Goal: Complete application form: Complete application form

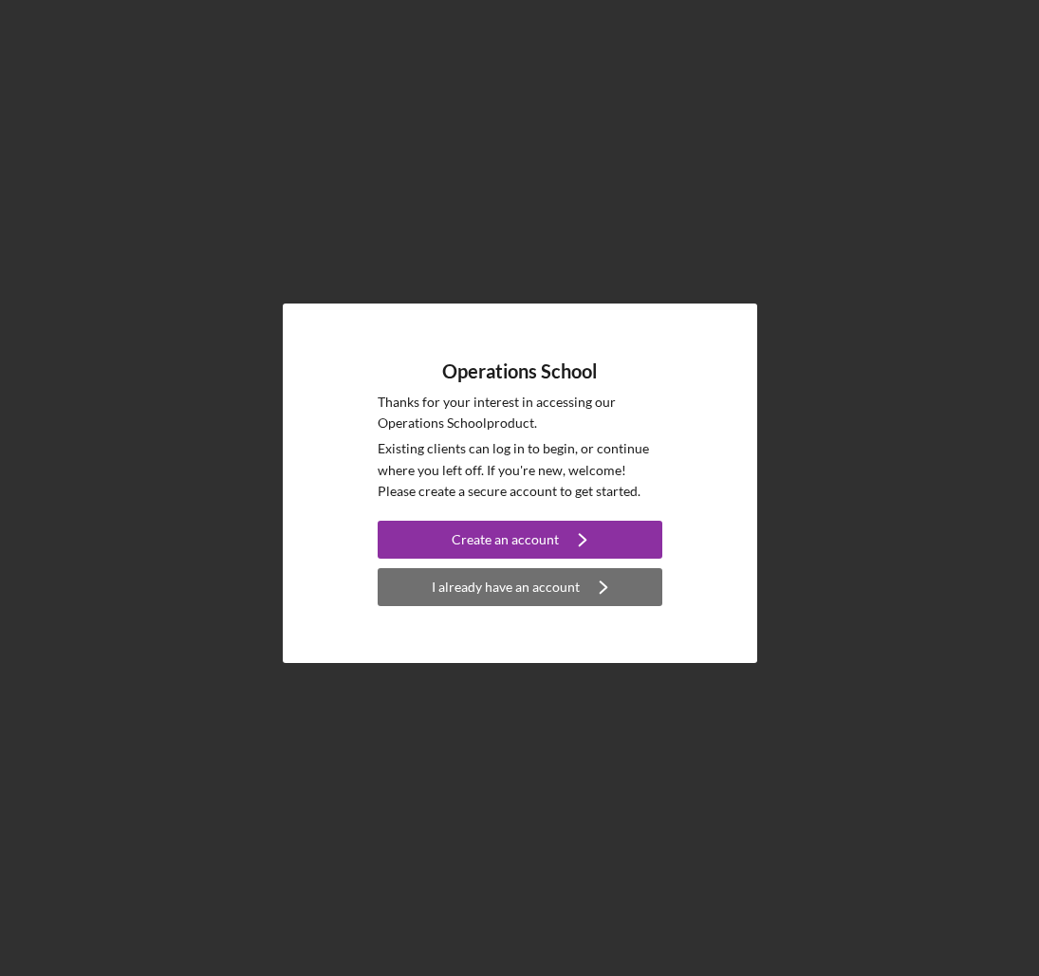
click at [526, 587] on div "I already have an account" at bounding box center [506, 587] width 148 height 38
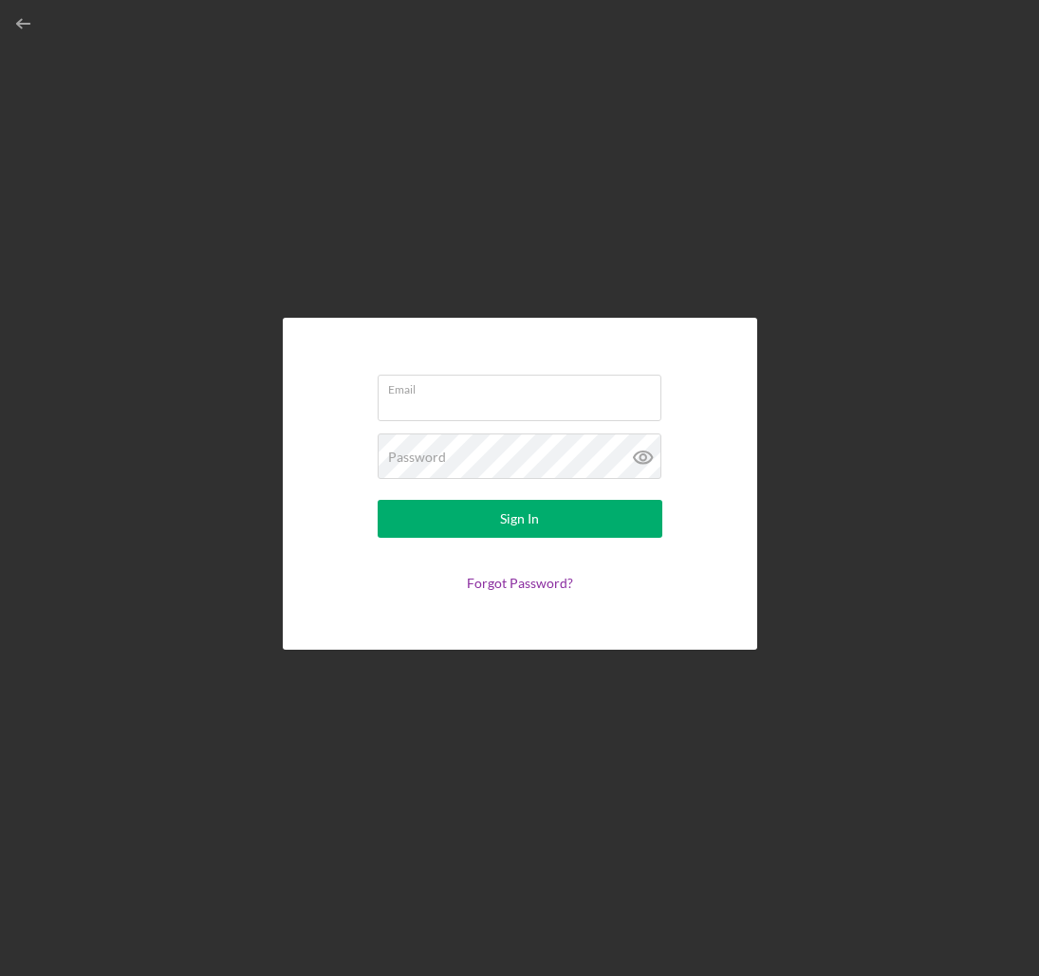
type input "[EMAIL_ADDRESS][DOMAIN_NAME]"
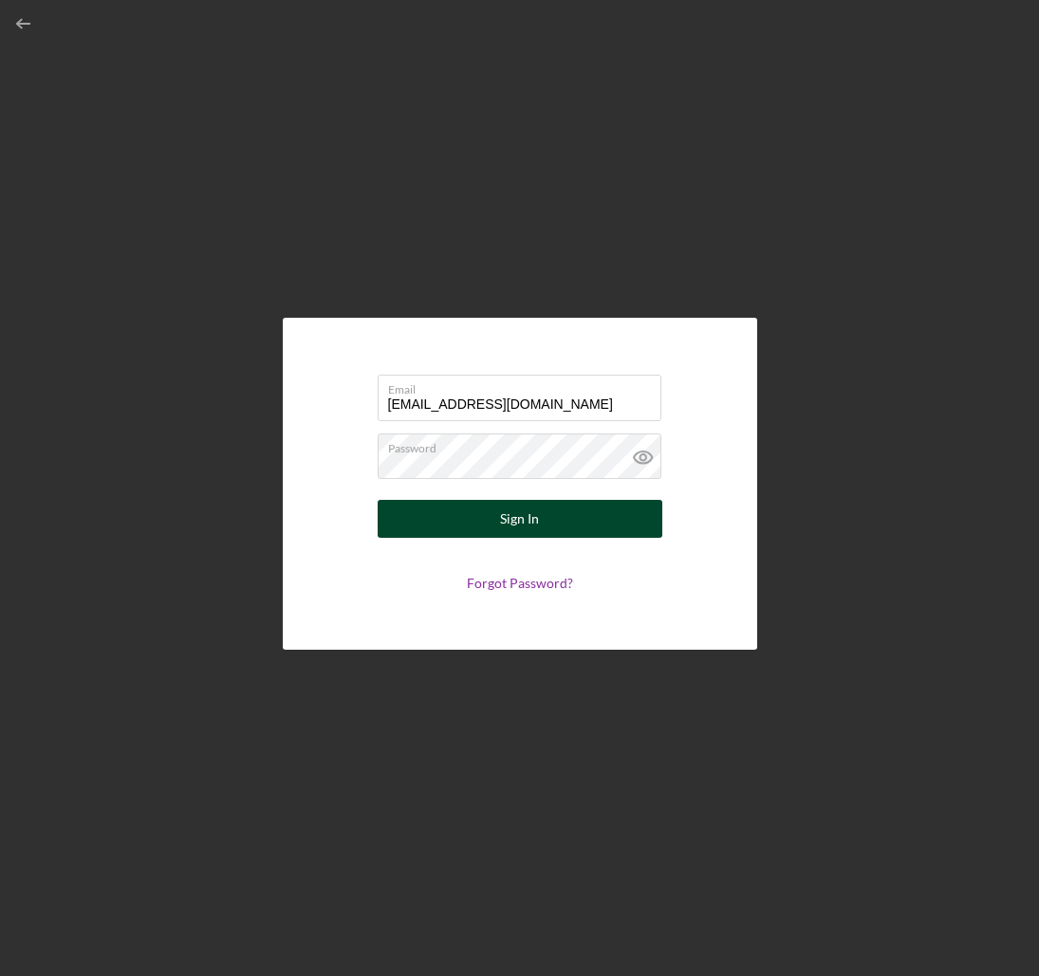
click at [536, 520] on div "Sign In" at bounding box center [519, 519] width 39 height 38
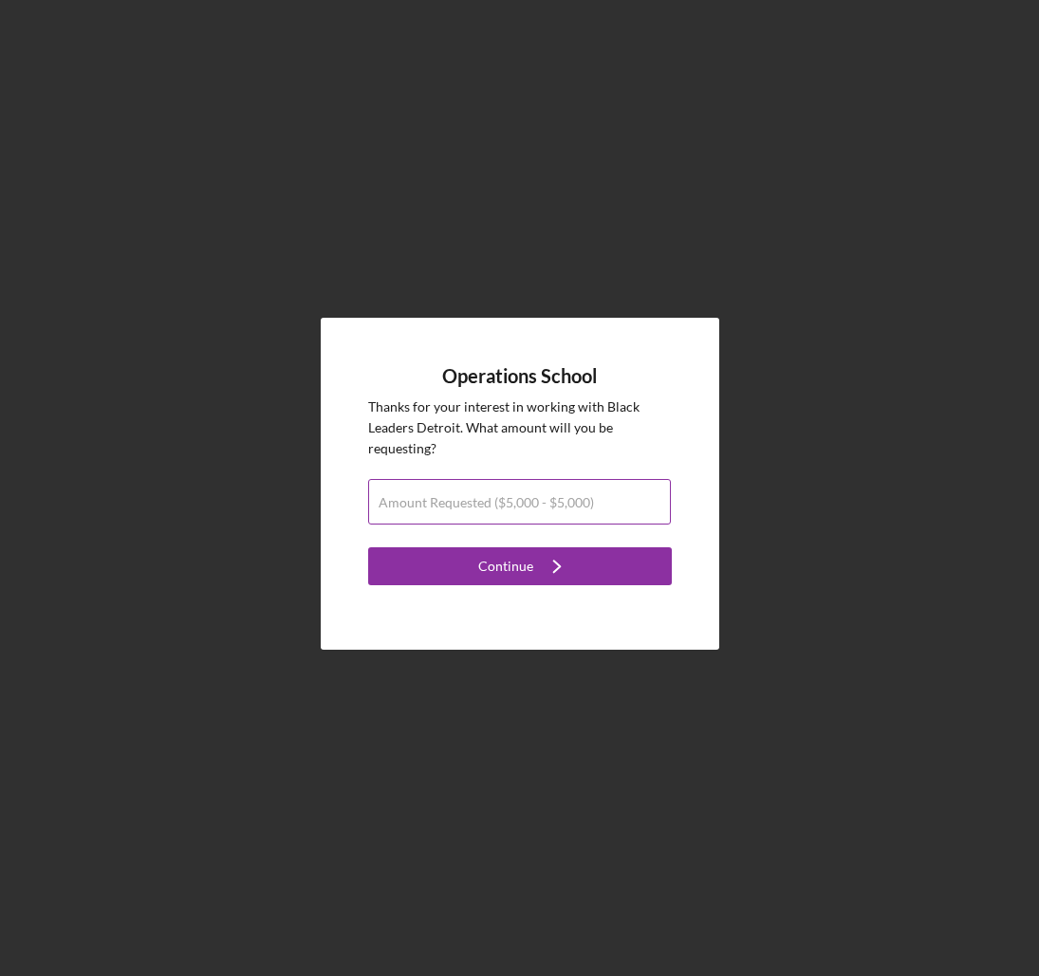
click at [507, 503] on label "Amount Requested ($5,000 - $5,000)" at bounding box center [485, 502] width 215 height 15
click at [507, 503] on input "Amount Requested ($5,000 - $5,000)" at bounding box center [519, 502] width 303 height 46
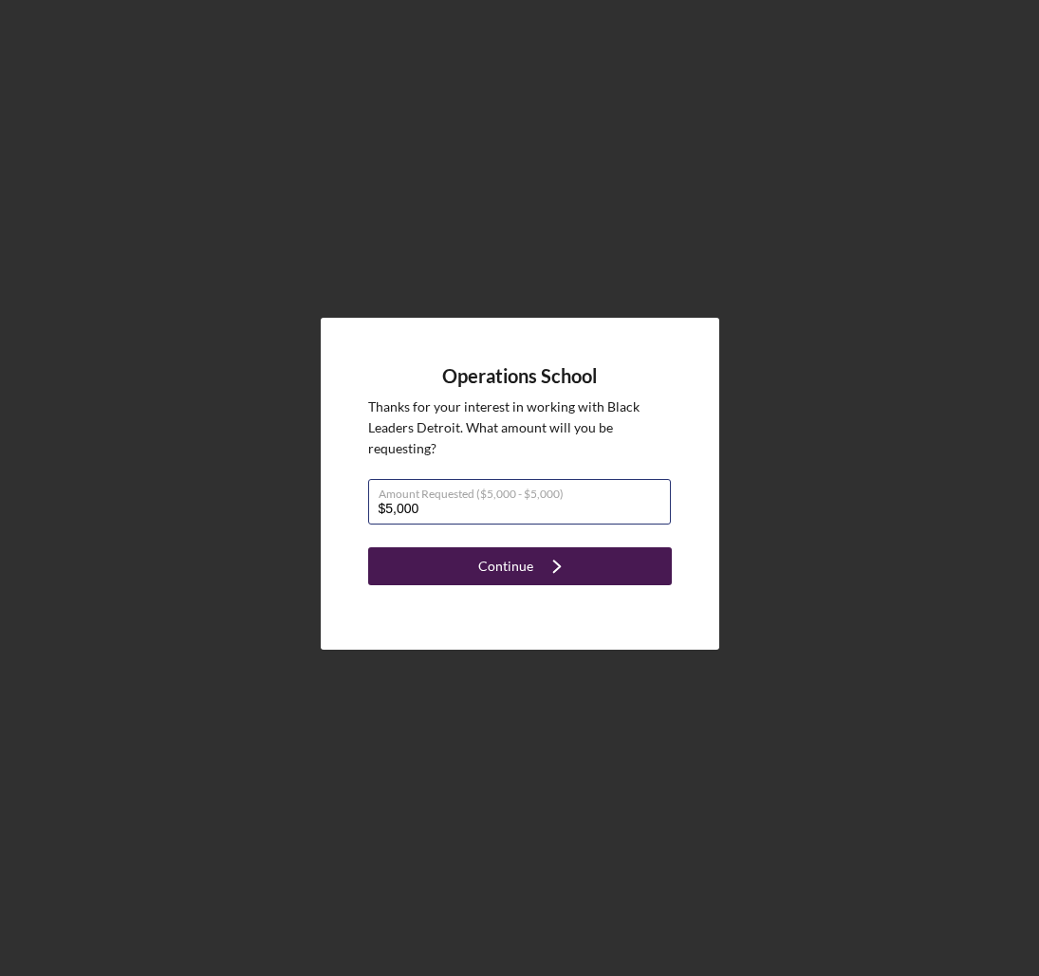
type input "$5,000"
click at [515, 567] on div "Continue" at bounding box center [505, 566] width 55 height 38
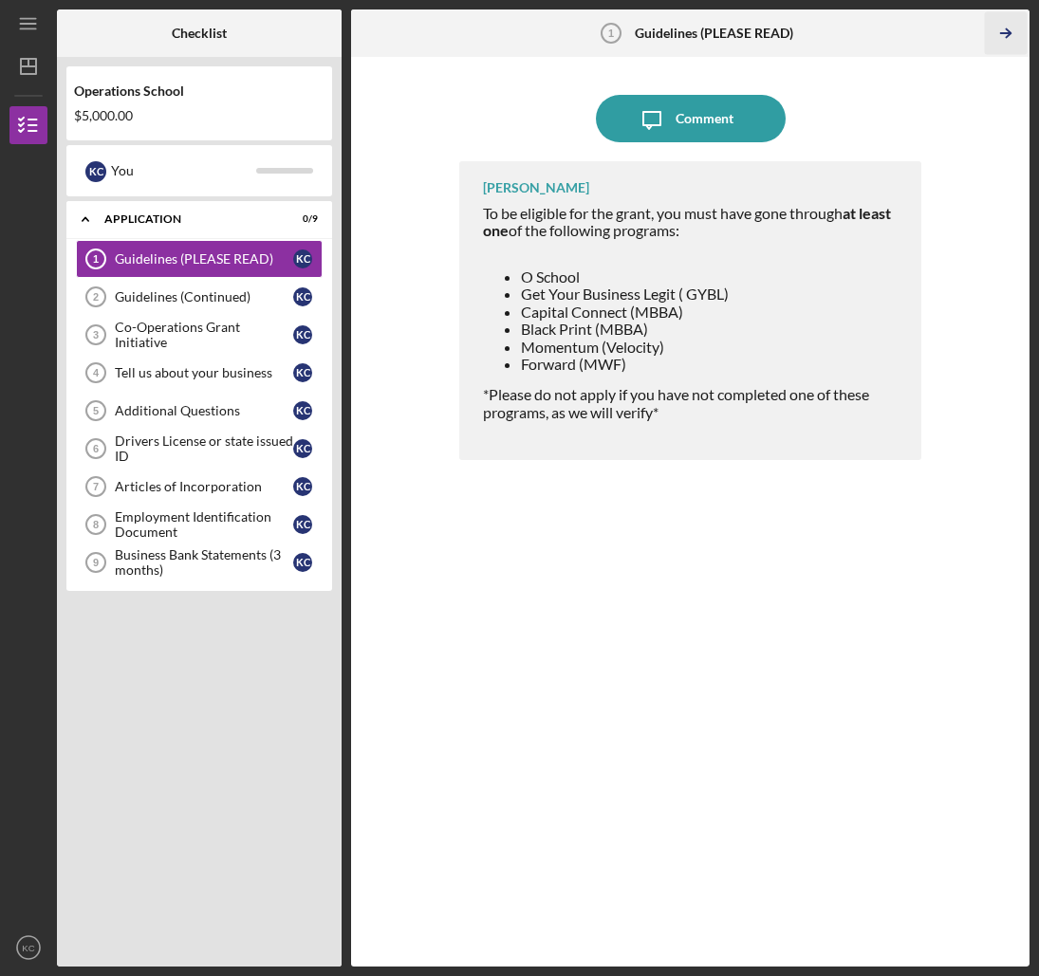
click at [1005, 29] on polyline "button" at bounding box center [1007, 33] width 5 height 9
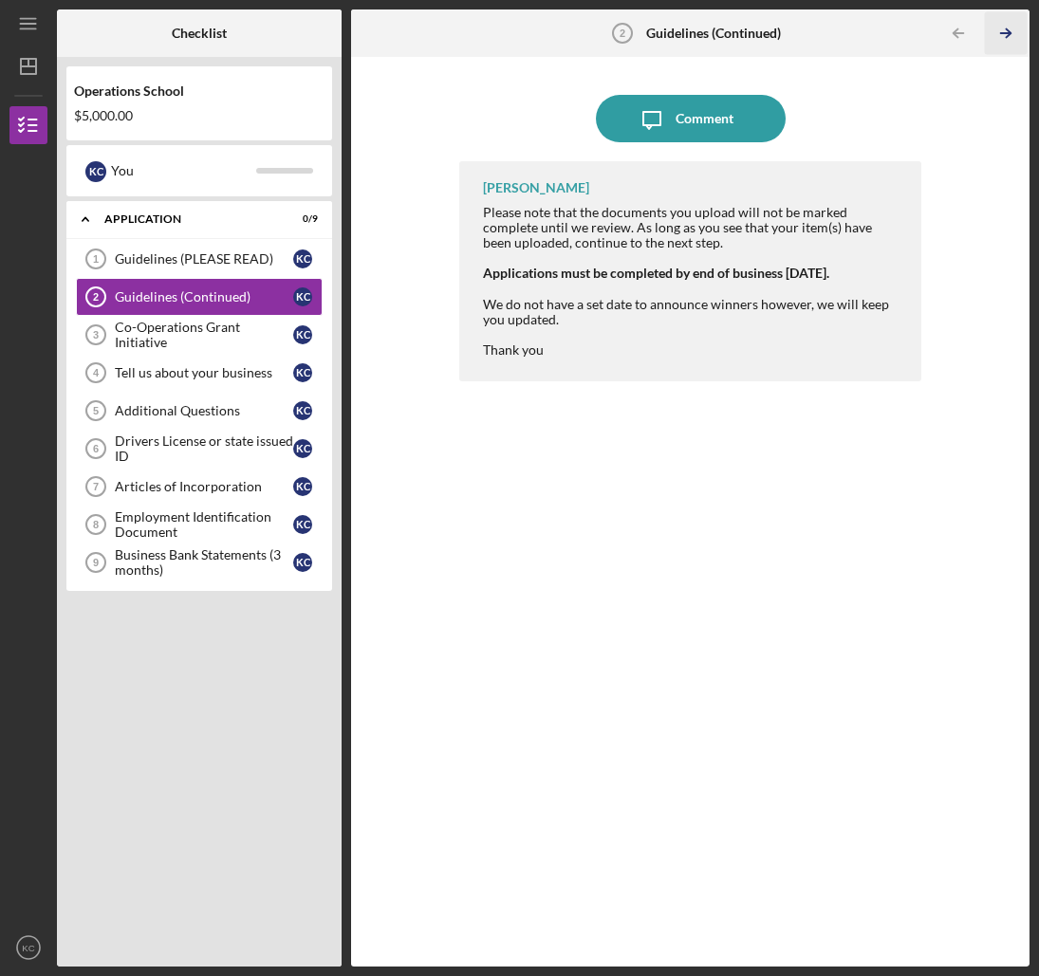
click at [1009, 25] on icon "Icon/Table Pagination Arrow" at bounding box center [1005, 33] width 43 height 43
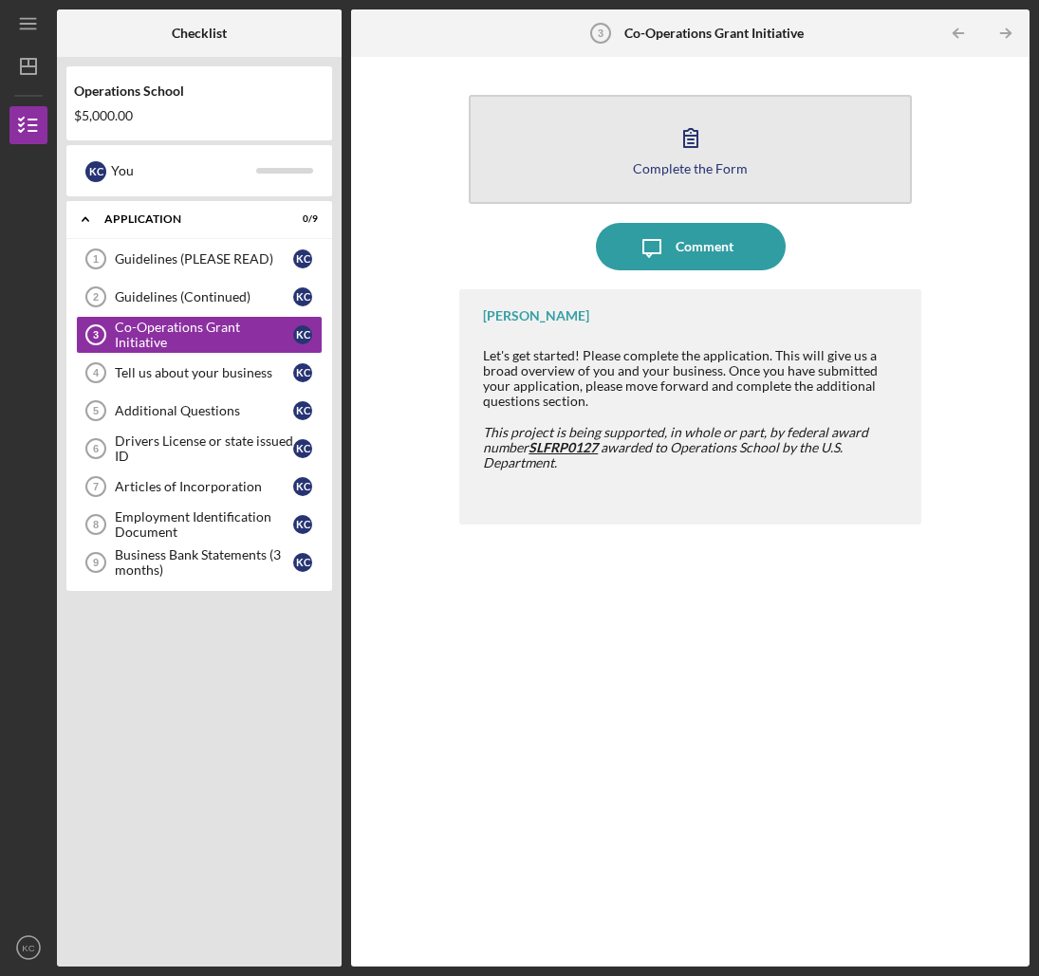
click at [683, 161] on div "Complete the Form" at bounding box center [690, 168] width 115 height 14
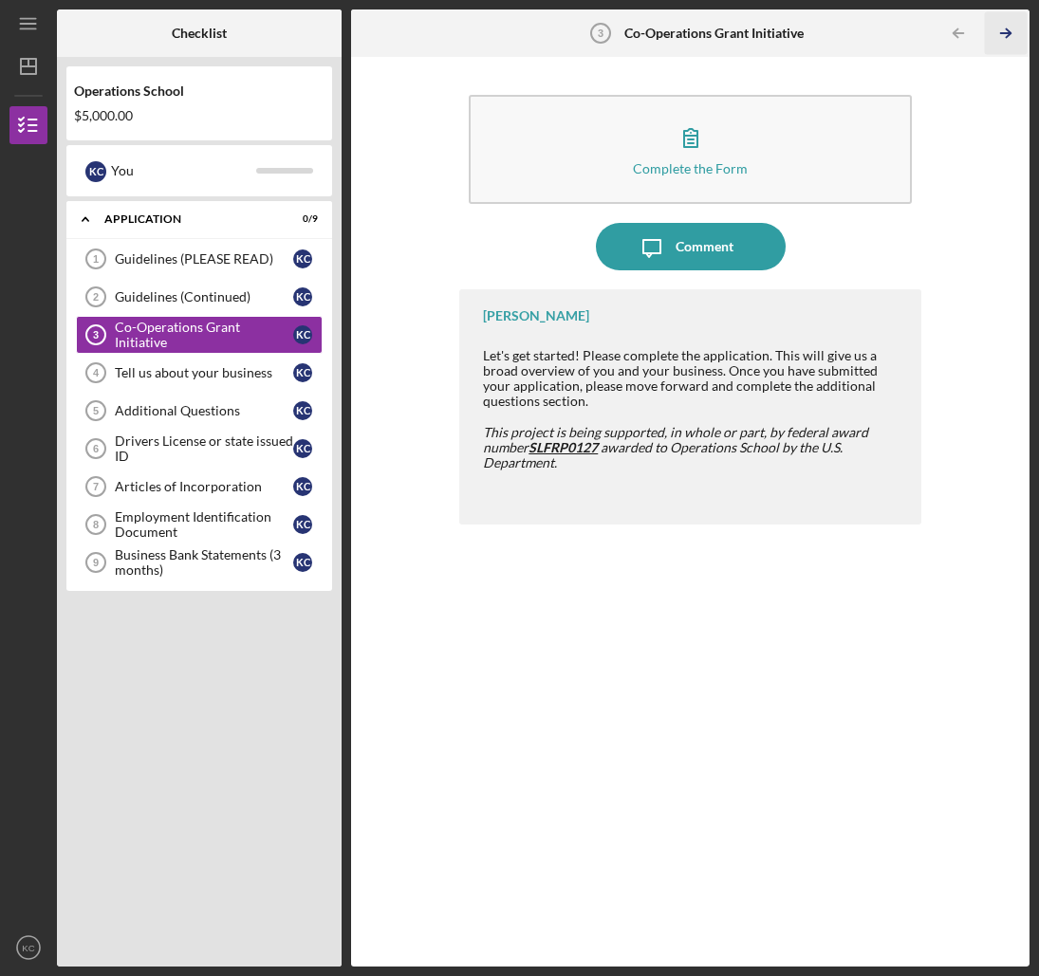
click at [1005, 29] on polyline "button" at bounding box center [1007, 33] width 5 height 9
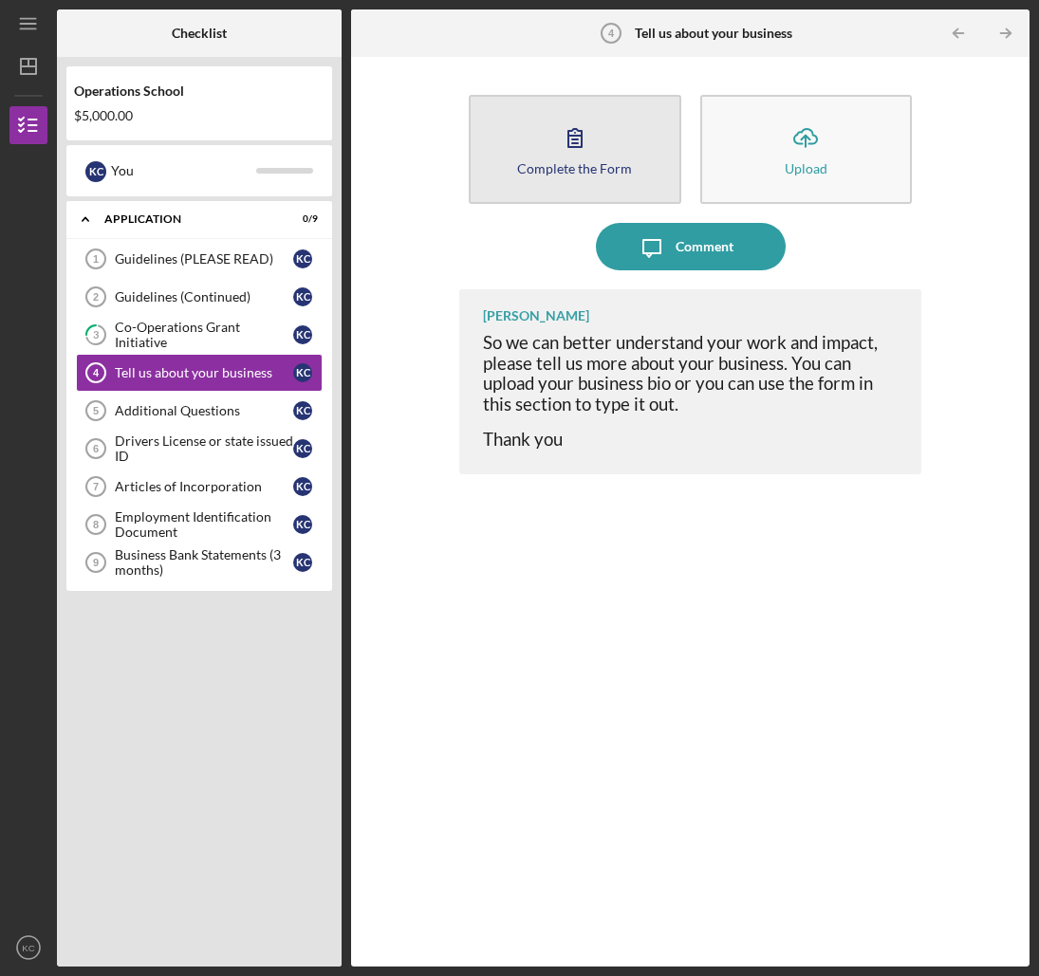
click at [575, 145] on icon "button" at bounding box center [574, 137] width 47 height 47
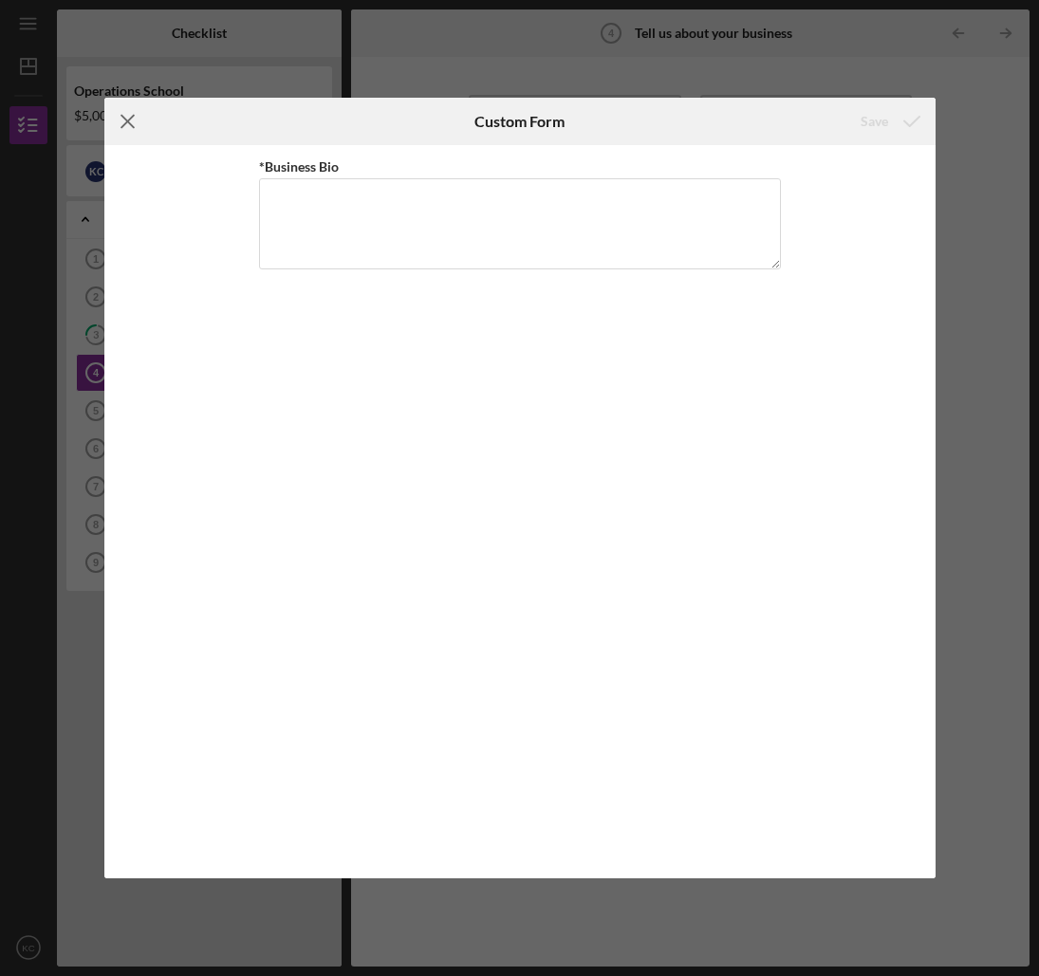
click at [124, 120] on icon "Icon/Menu Close" at bounding box center [127, 121] width 47 height 47
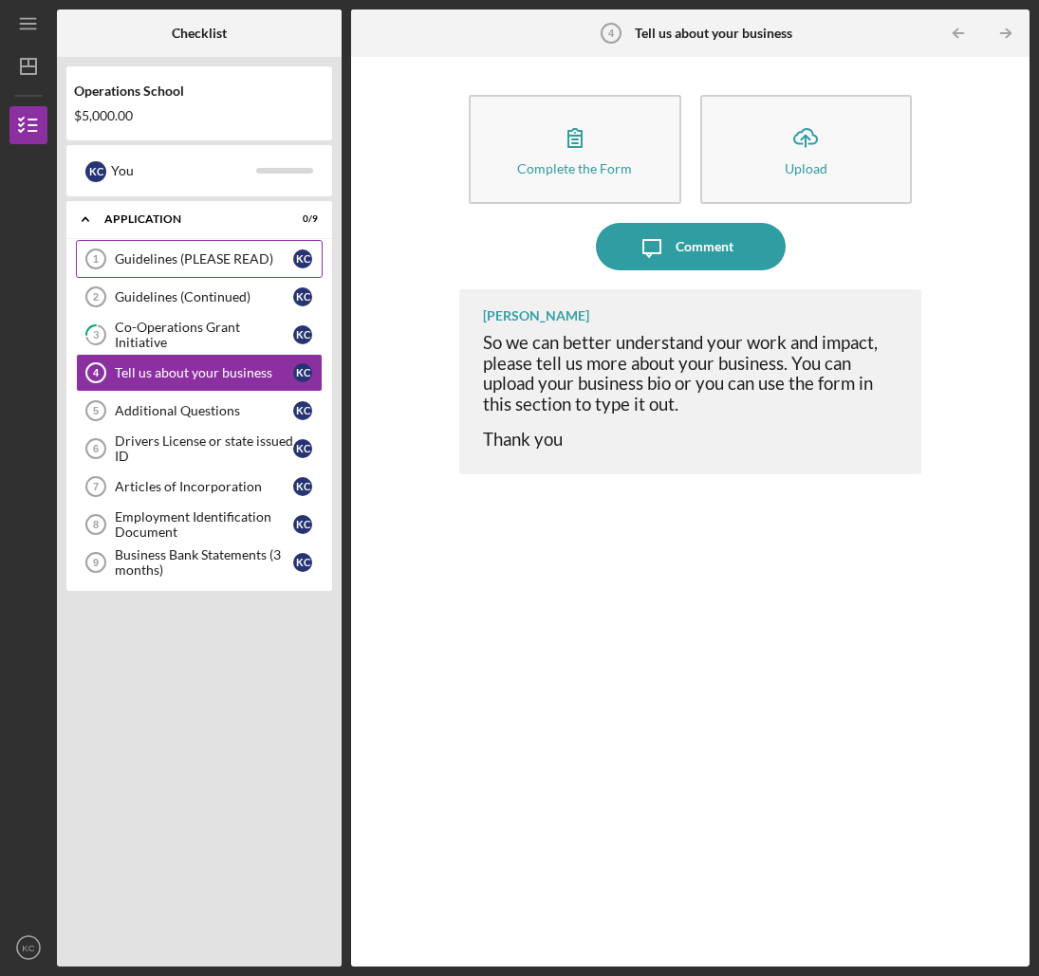
click at [204, 250] on link "Guidelines (PLEASE READ) 1 Guidelines (PLEASE READ) K C" at bounding box center [199, 259] width 247 height 38
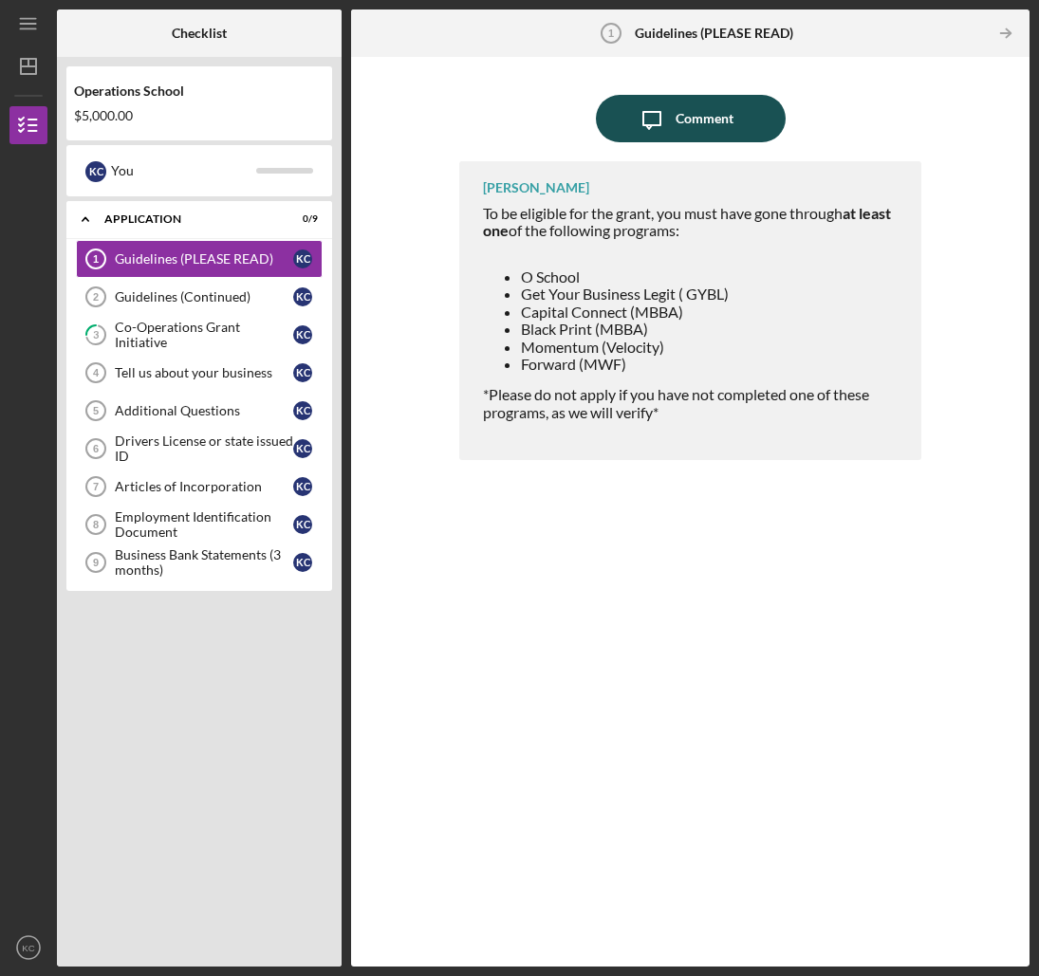
click at [694, 119] on div "Comment" at bounding box center [704, 118] width 58 height 47
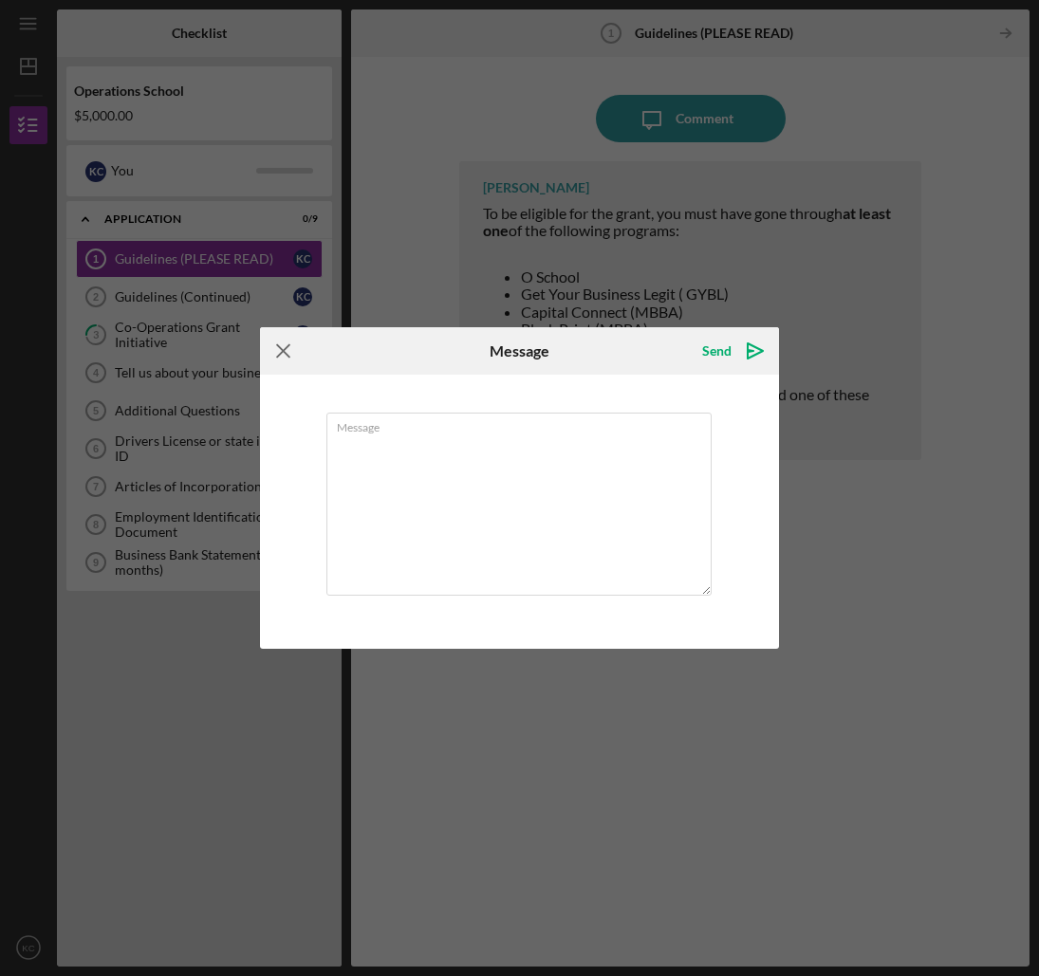
click at [273, 348] on icon "Icon/Menu Close" at bounding box center [283, 350] width 47 height 47
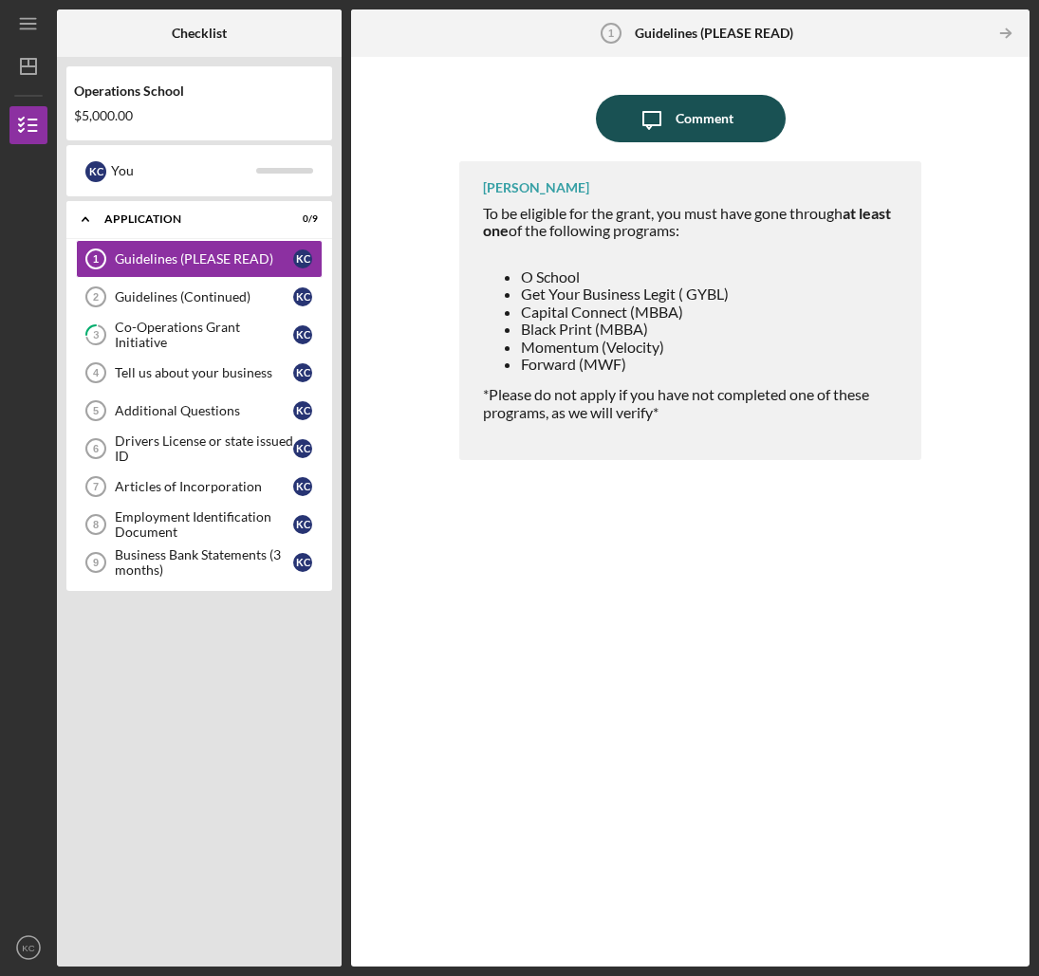
click at [693, 113] on div "Comment" at bounding box center [704, 118] width 58 height 47
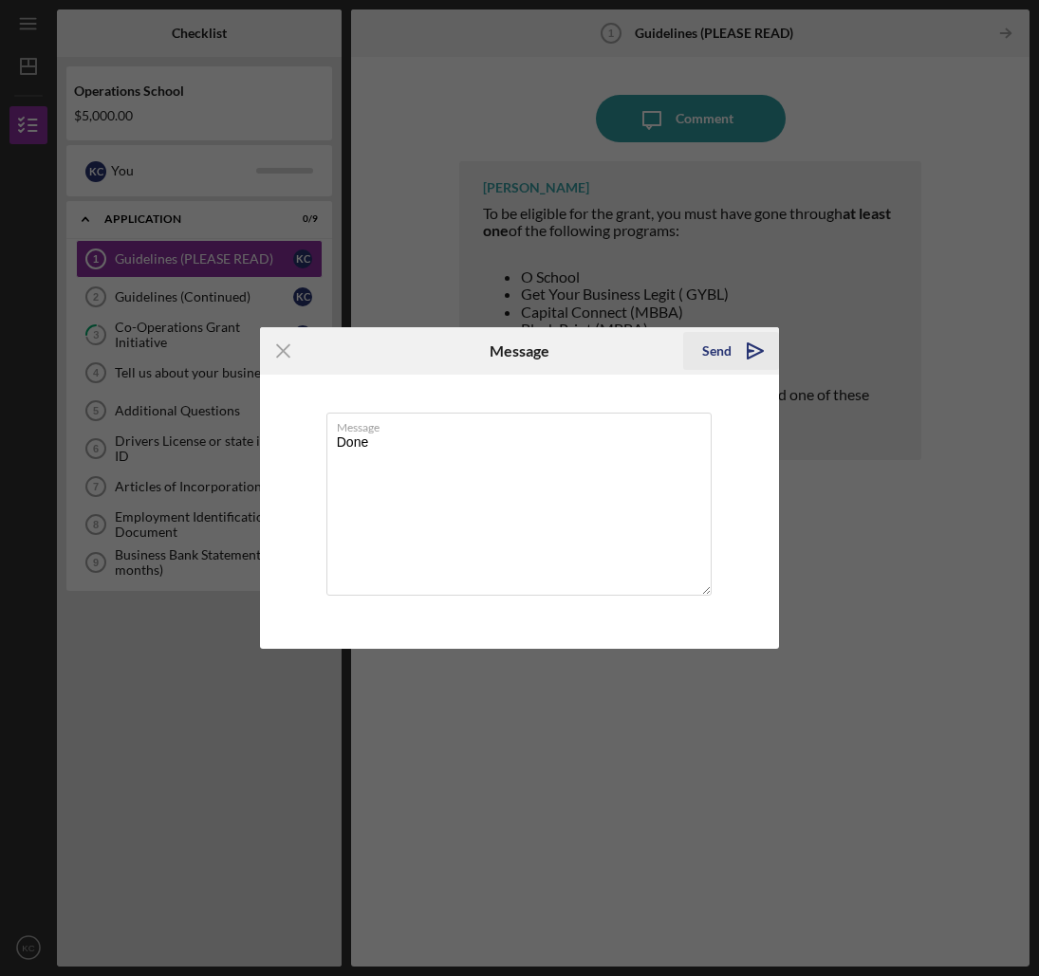
type textarea "Done"
click at [716, 348] on div "Send" at bounding box center [716, 351] width 29 height 38
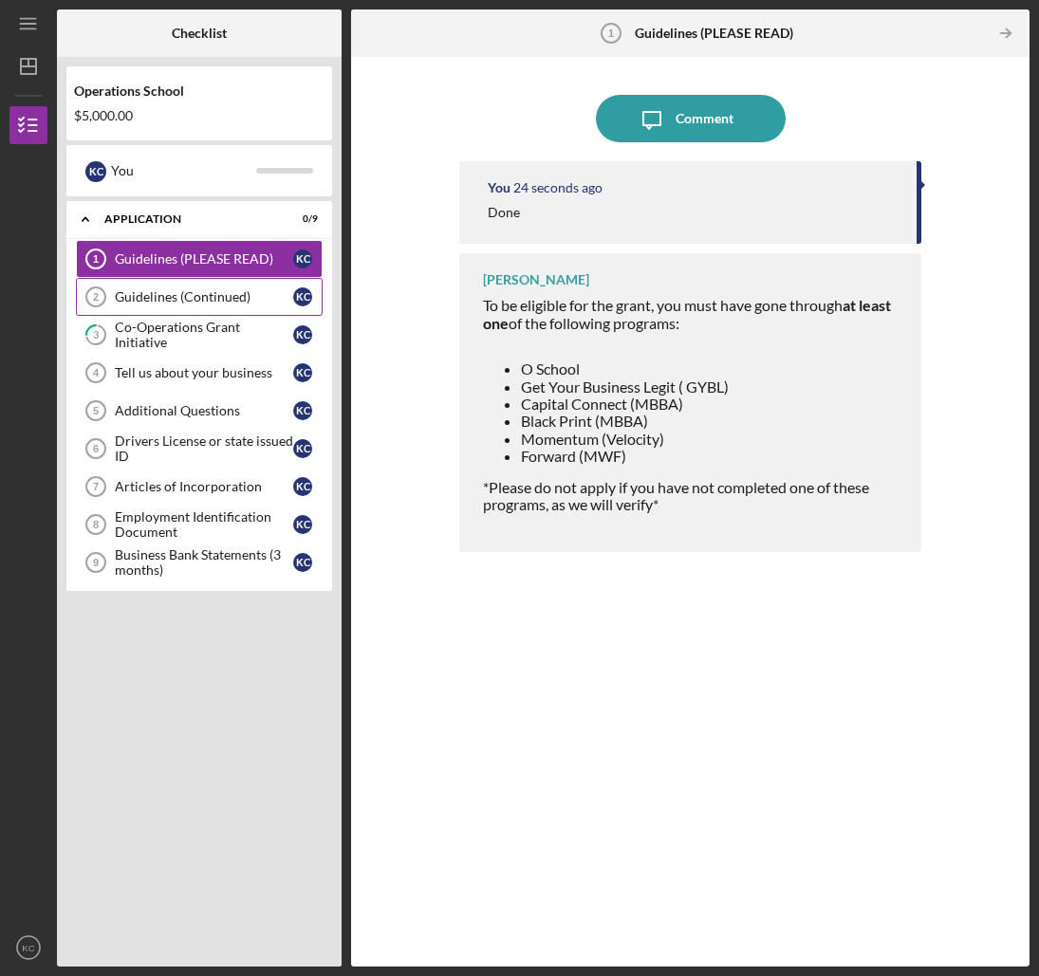
click at [171, 291] on div "Guidelines (Continued)" at bounding box center [204, 296] width 178 height 15
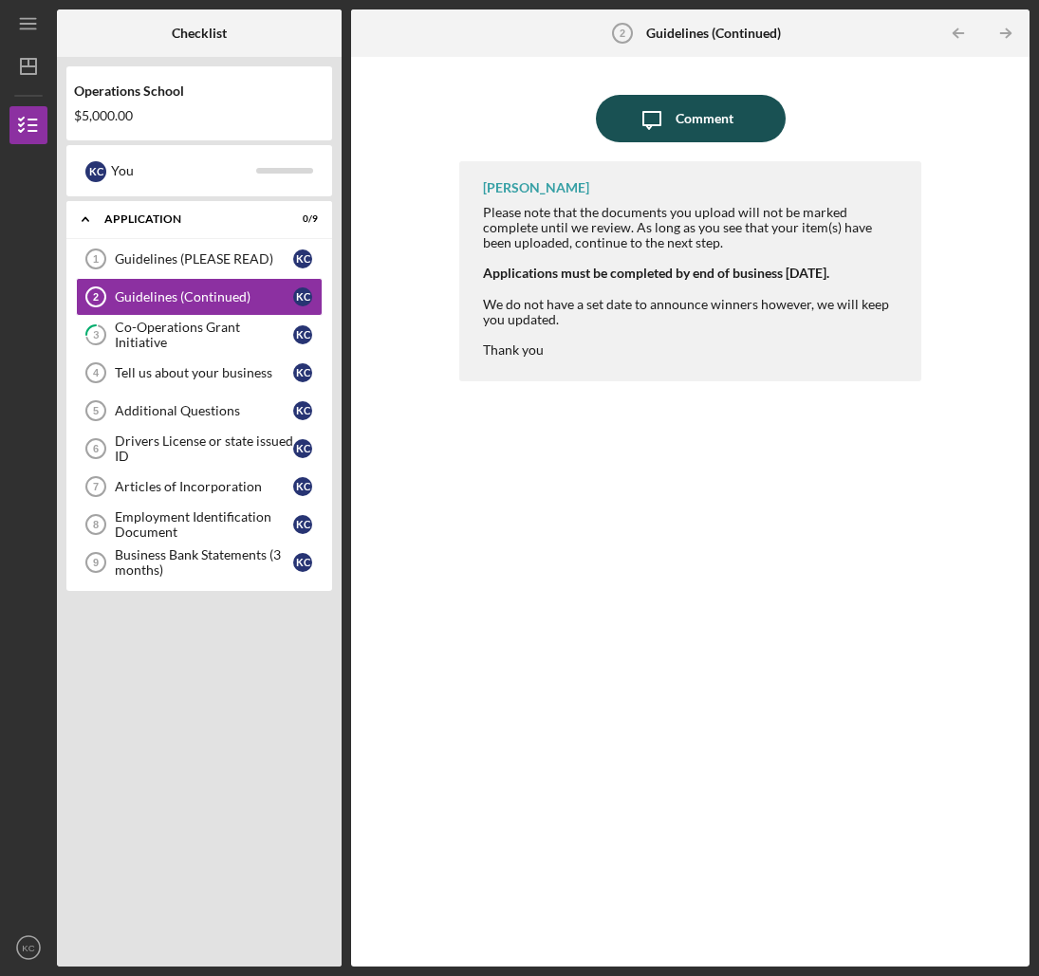
click at [700, 115] on div "Comment" at bounding box center [704, 118] width 58 height 47
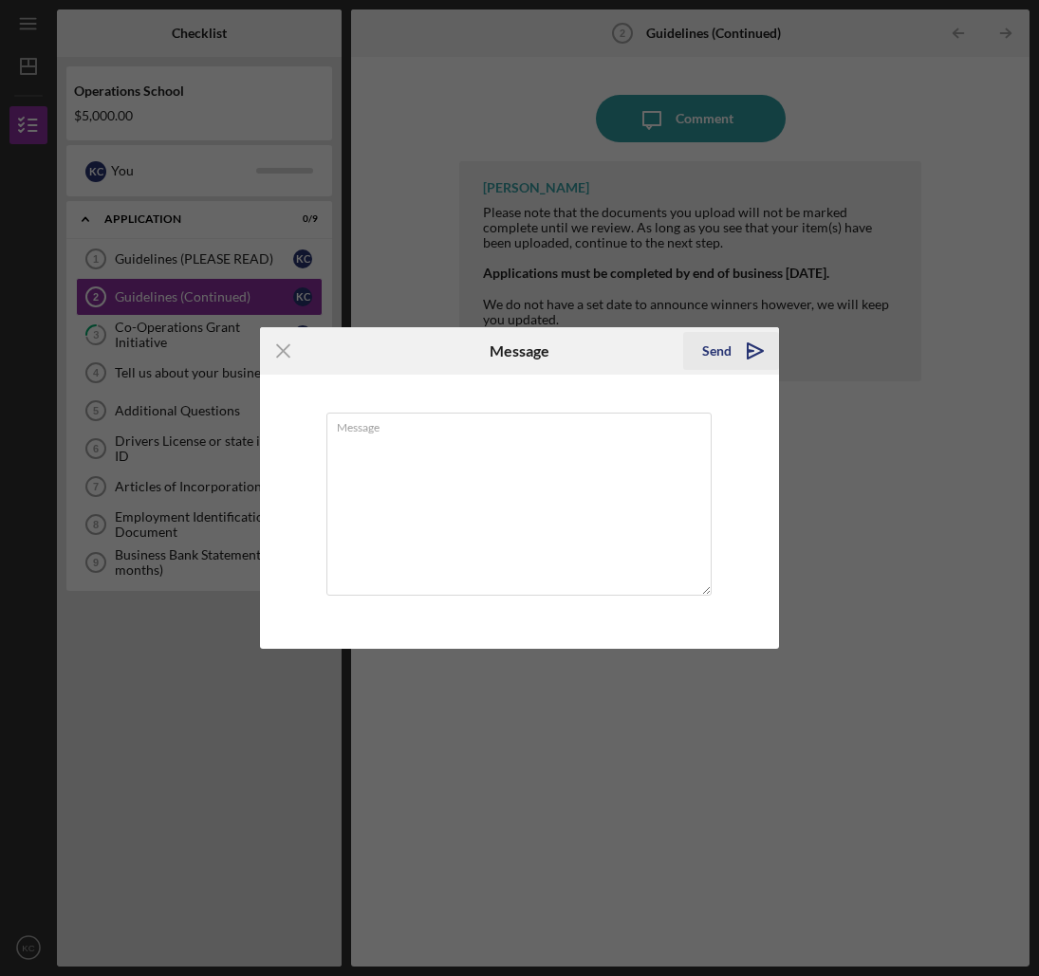
click at [721, 346] on div "Send" at bounding box center [716, 351] width 29 height 38
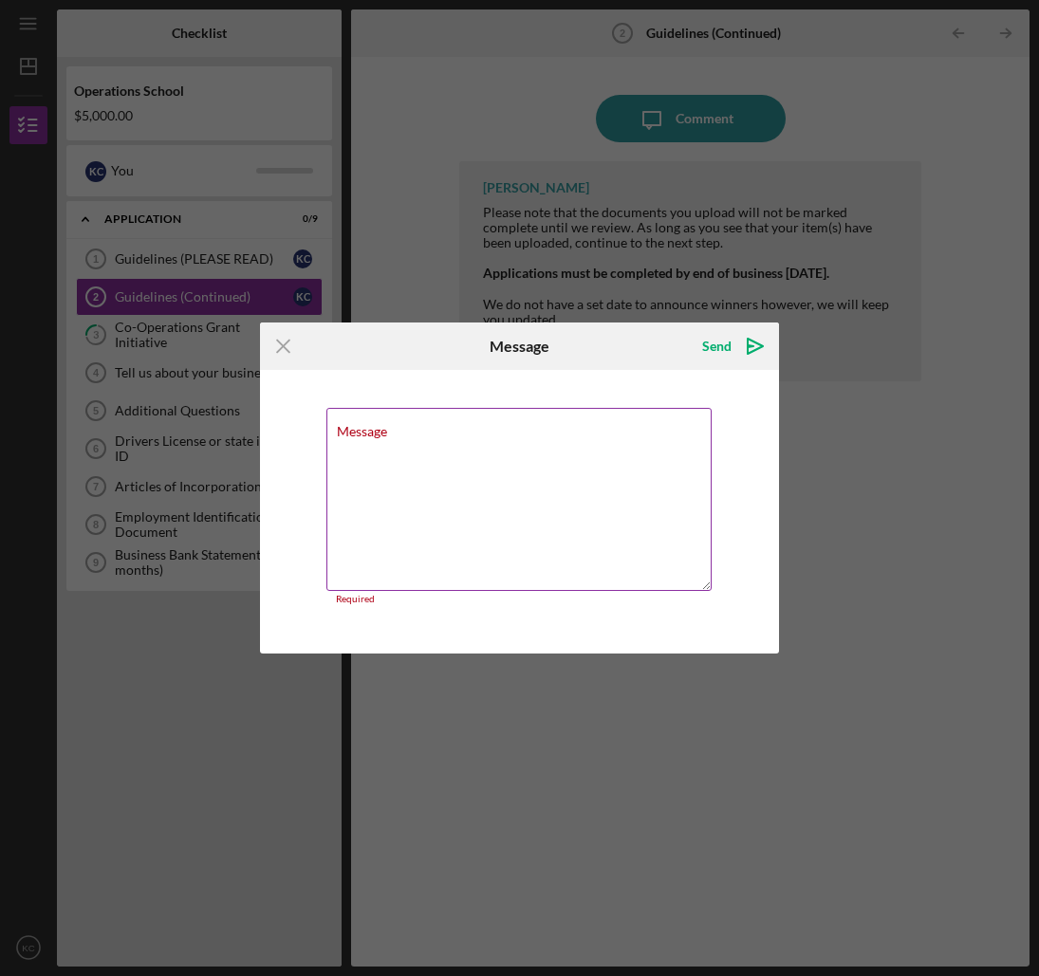
click at [341, 429] on label "Message" at bounding box center [362, 431] width 50 height 15
click at [341, 429] on textarea "Message" at bounding box center [519, 499] width 386 height 183
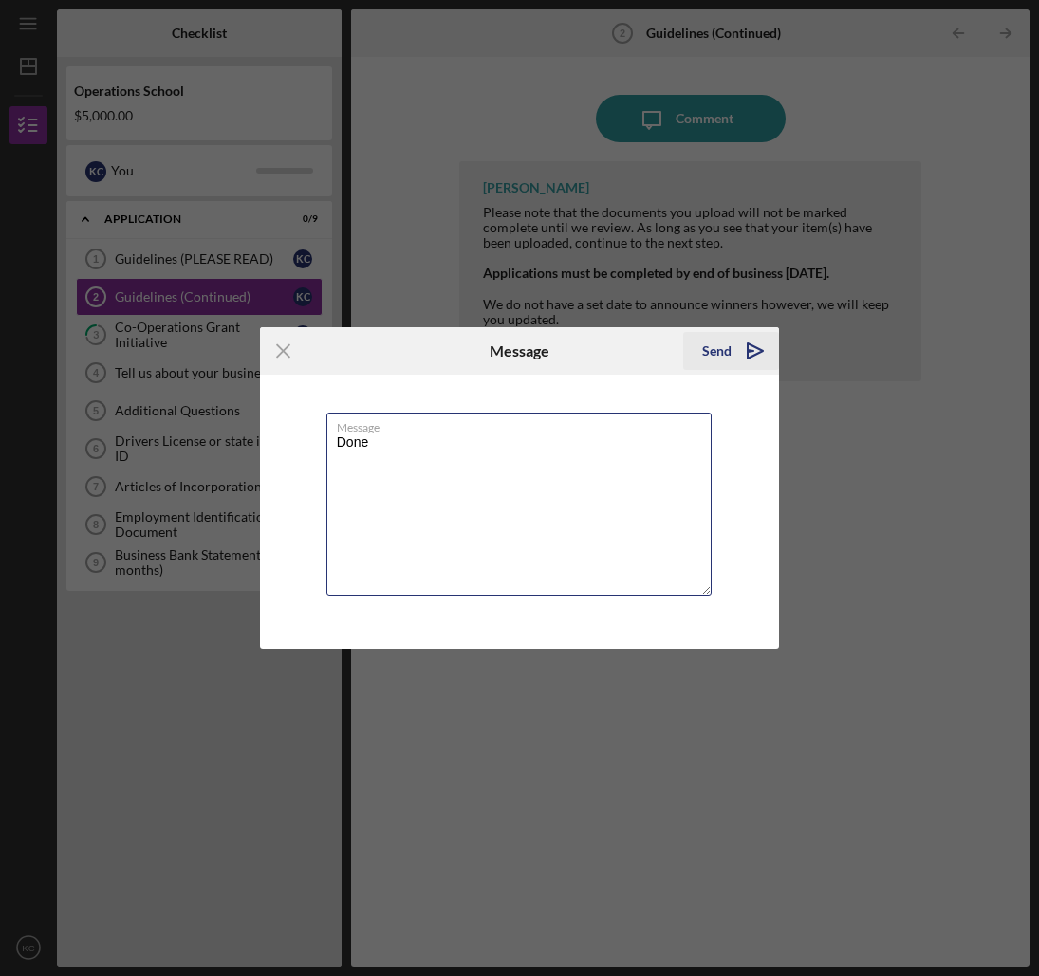
type textarea "Done"
click at [715, 349] on div "Send" at bounding box center [716, 351] width 29 height 38
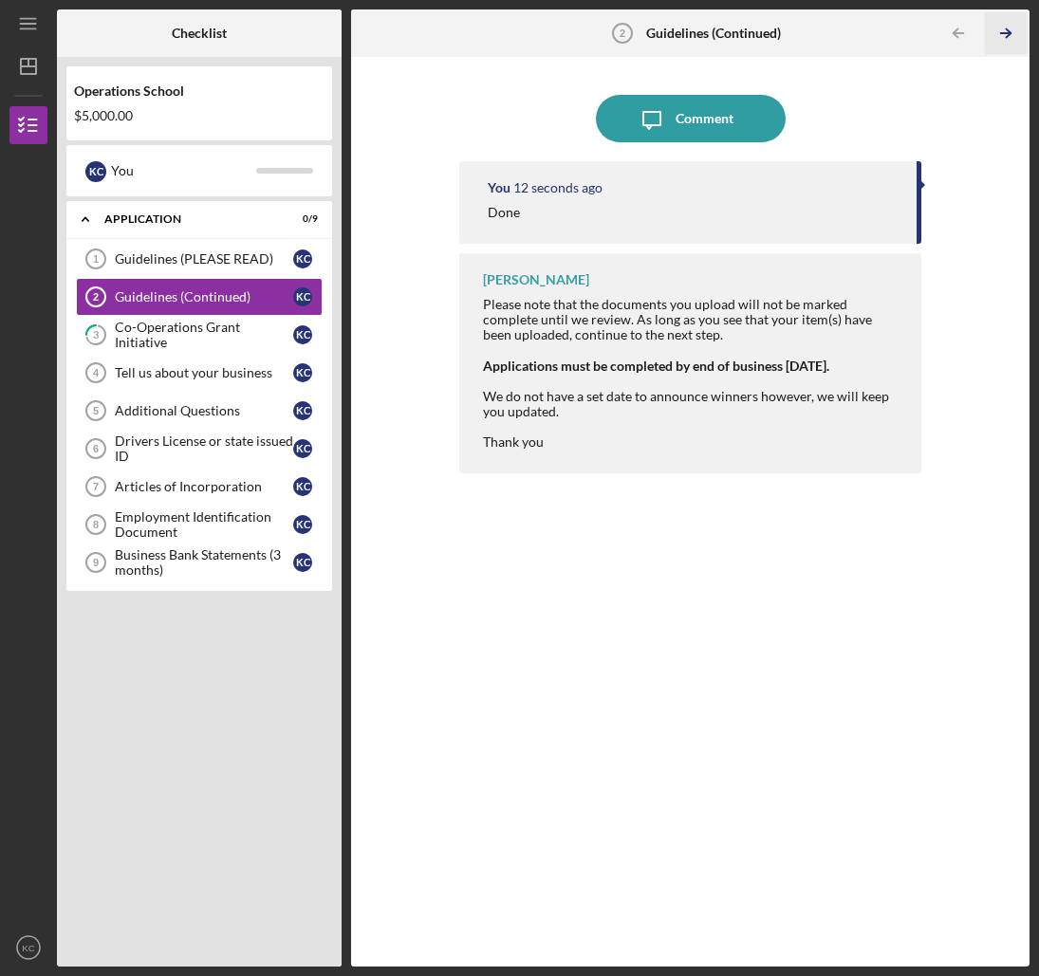
click at [1005, 33] on line "button" at bounding box center [1005, 33] width 9 height 0
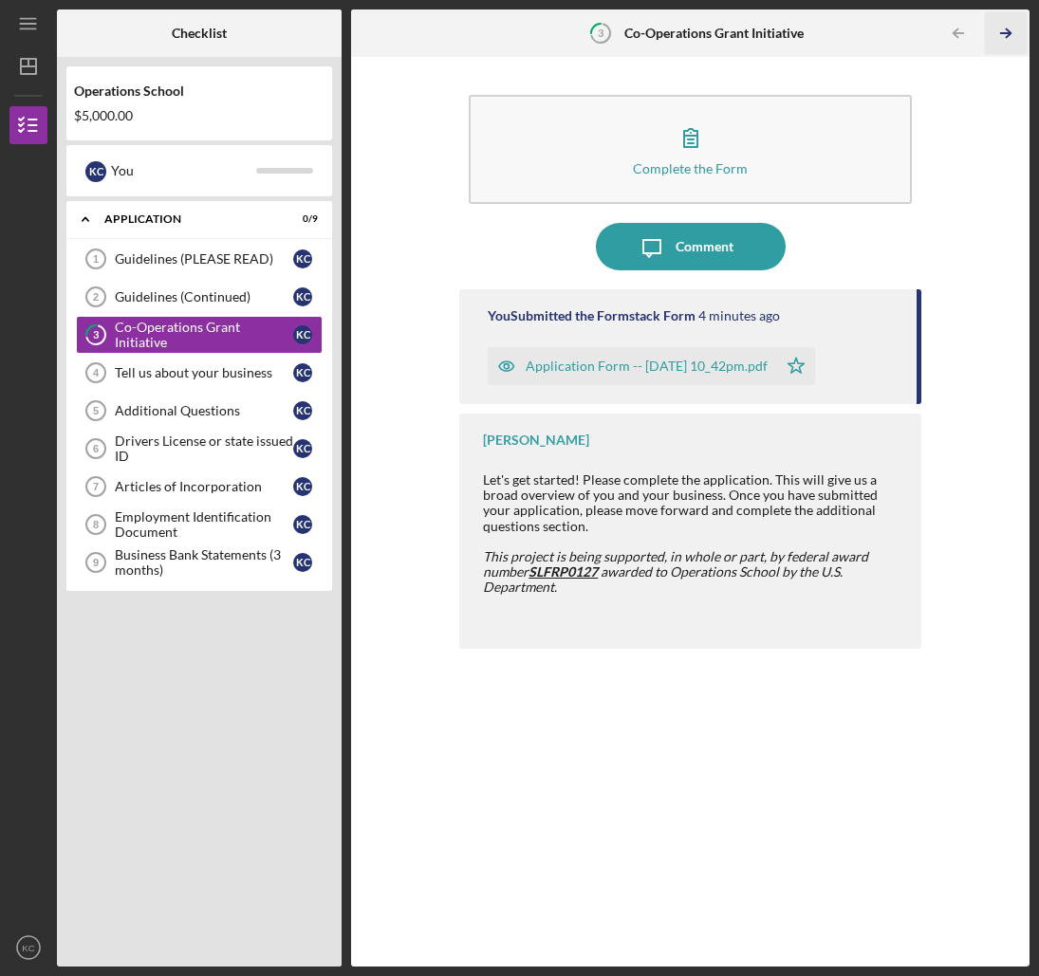
click at [1005, 33] on line "button" at bounding box center [1005, 33] width 9 height 0
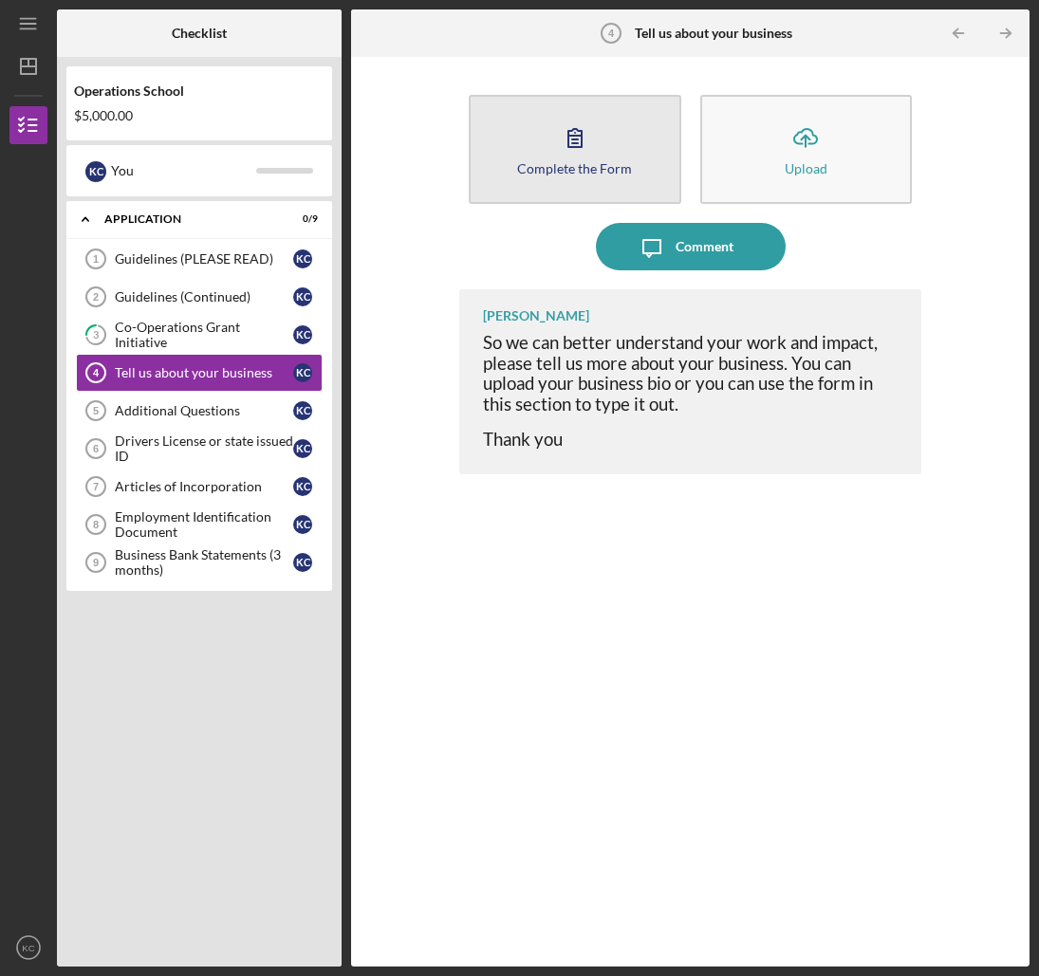
click at [579, 162] on div "Complete the Form" at bounding box center [574, 168] width 115 height 14
